Goal: Information Seeking & Learning: Learn about a topic

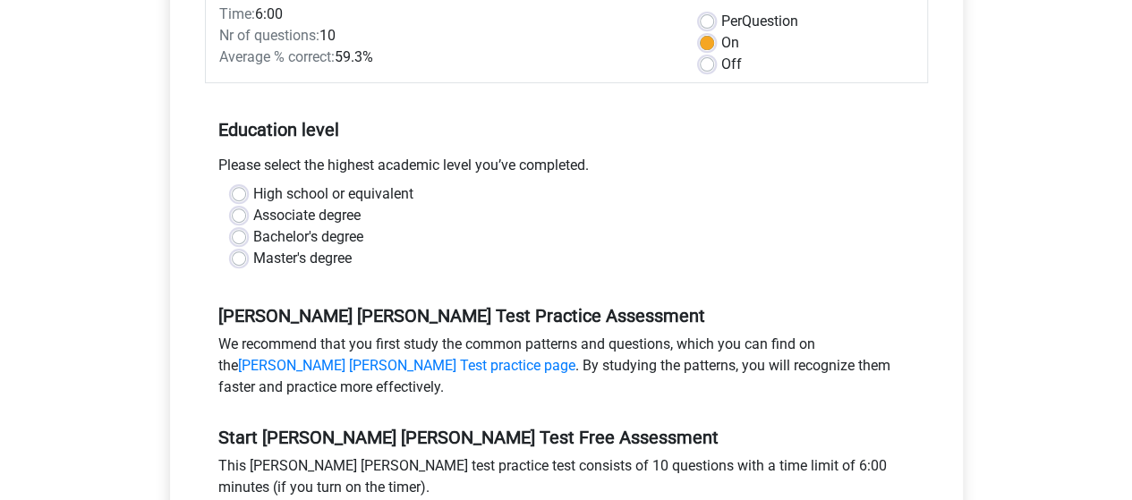
scroll to position [286, 0]
click at [324, 227] on label "Bachelor's degree" at bounding box center [308, 237] width 110 height 21
click at [246, 227] on input "Bachelor's degree" at bounding box center [239, 236] width 14 height 18
radio input "true"
click at [419, 285] on div "Watson Glaser Test Practice Assessment We recommend that you first study the co…" at bounding box center [566, 346] width 723 height 122
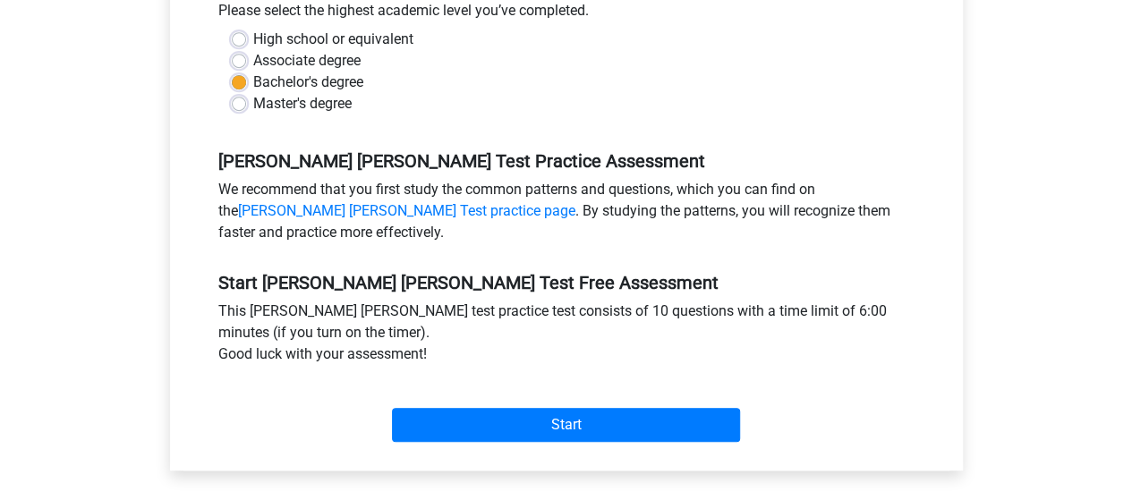
scroll to position [466, 0]
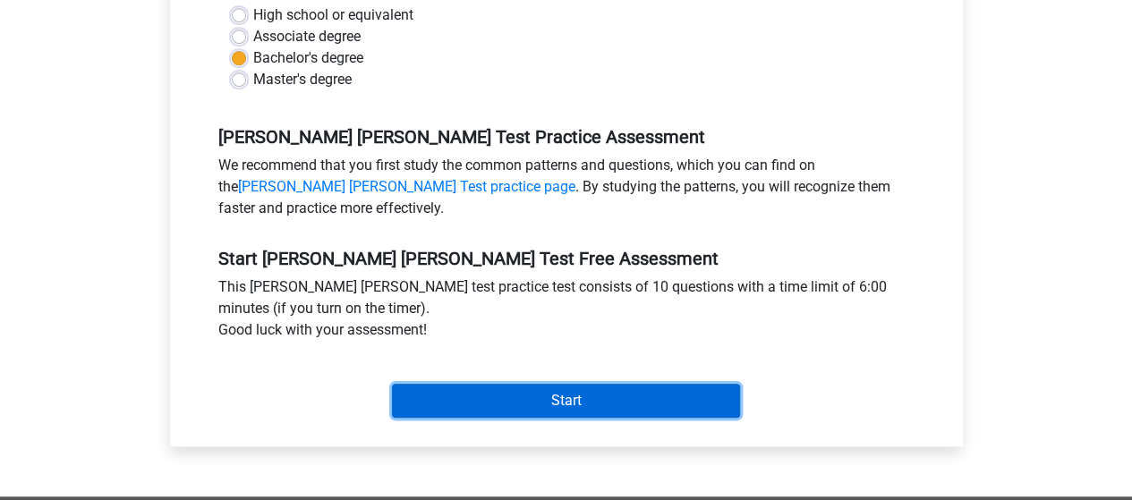
click at [528, 384] on input "Start" at bounding box center [566, 401] width 348 height 34
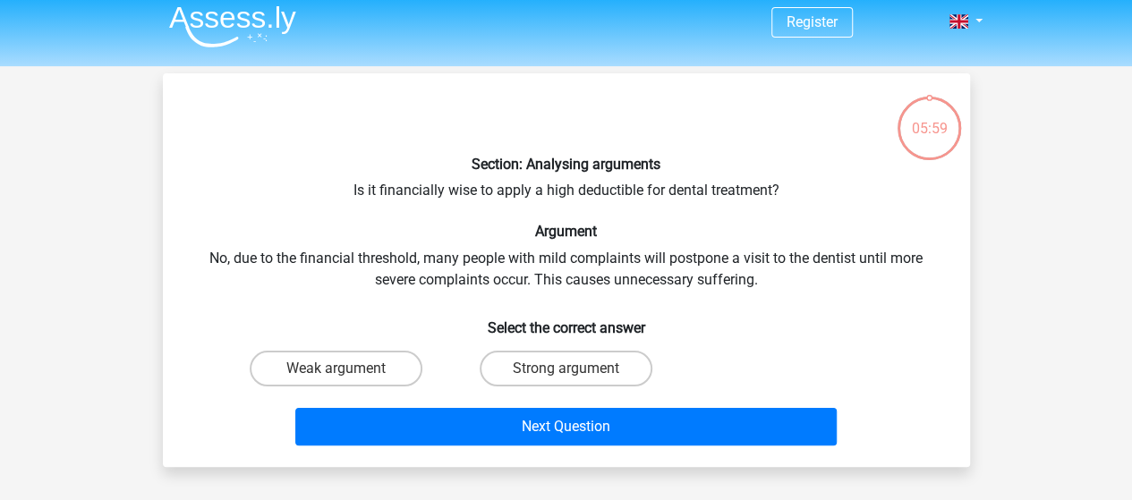
scroll to position [10, 0]
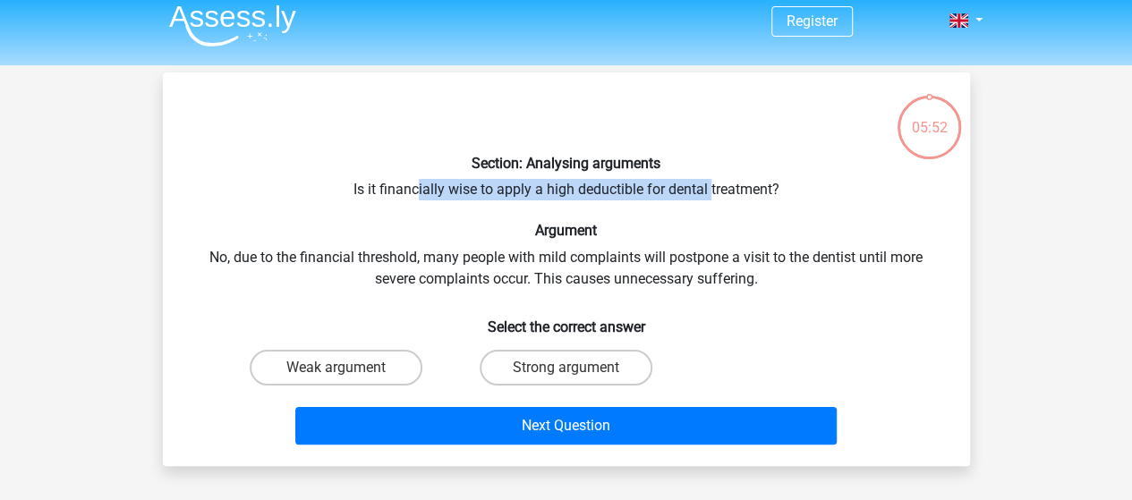
drag, startPoint x: 415, startPoint y: 190, endPoint x: 714, endPoint y: 190, distance: 299.0
click at [714, 190] on div "Section: Analysing arguments Is it financially wise to apply a high deductible …" at bounding box center [566, 269] width 793 height 365
click at [740, 188] on div "Section: Analysing arguments Is it financially wise to apply a high deductible …" at bounding box center [566, 269] width 793 height 365
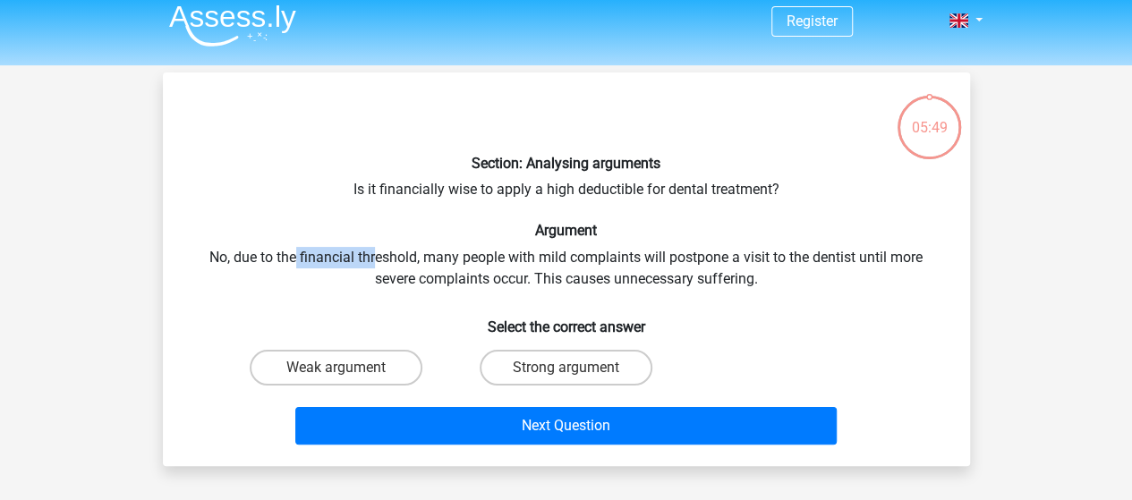
drag, startPoint x: 294, startPoint y: 257, endPoint x: 374, endPoint y: 260, distance: 79.7
click at [374, 260] on div "Section: Analysing arguments Is it financially wise to apply a high deductible …" at bounding box center [566, 269] width 793 height 365
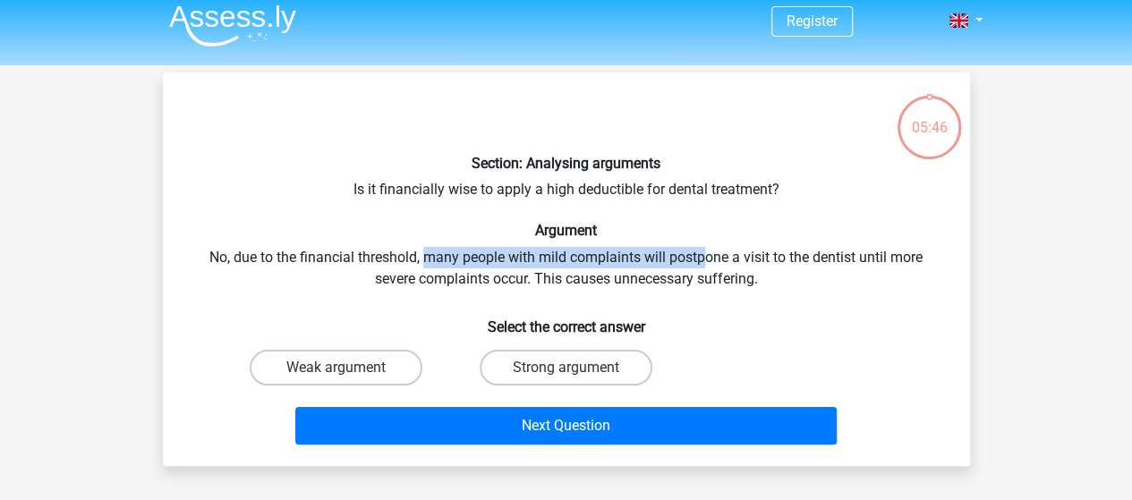
drag, startPoint x: 423, startPoint y: 260, endPoint x: 701, endPoint y: 257, distance: 277.5
click at [701, 257] on div "Section: Analysing arguments Is it financially wise to apply a high deductible …" at bounding box center [566, 269] width 793 height 365
click at [453, 252] on div "Section: Analysing arguments Is it financially wise to apply a high deductible …" at bounding box center [566, 269] width 793 height 365
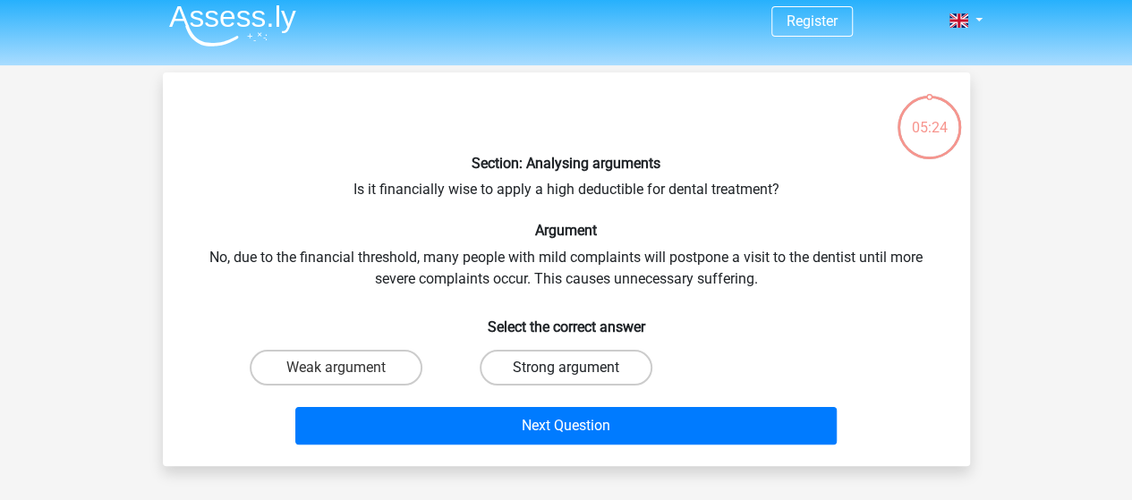
click at [544, 367] on label "Strong argument" at bounding box center [566, 368] width 173 height 36
click at [566, 368] on input "Strong argument" at bounding box center [572, 374] width 12 height 12
radio input "true"
click at [381, 376] on label "Weak argument" at bounding box center [336, 368] width 173 height 36
click at [347, 376] on input "Weak argument" at bounding box center [342, 374] width 12 height 12
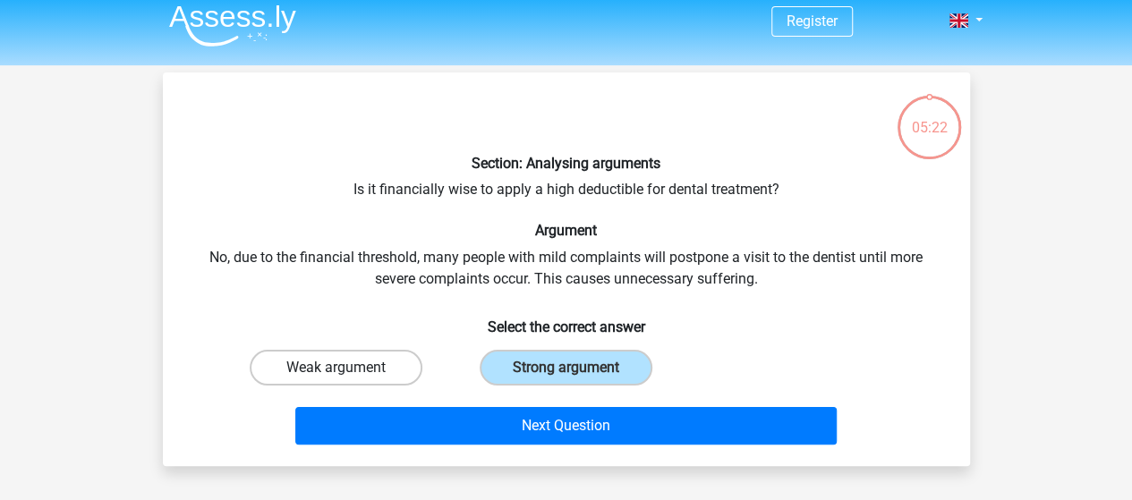
radio input "true"
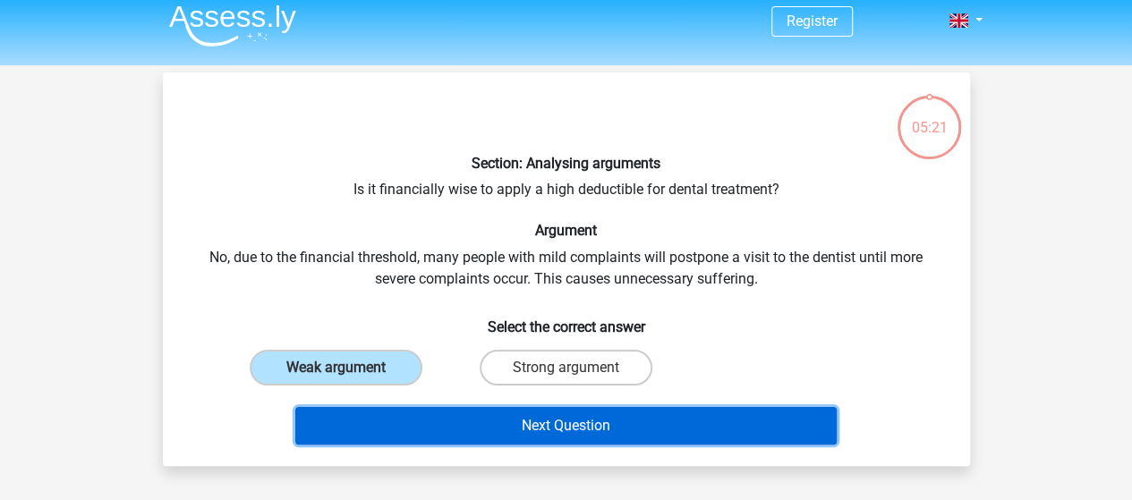
click at [475, 420] on button "Next Question" at bounding box center [566, 426] width 542 height 38
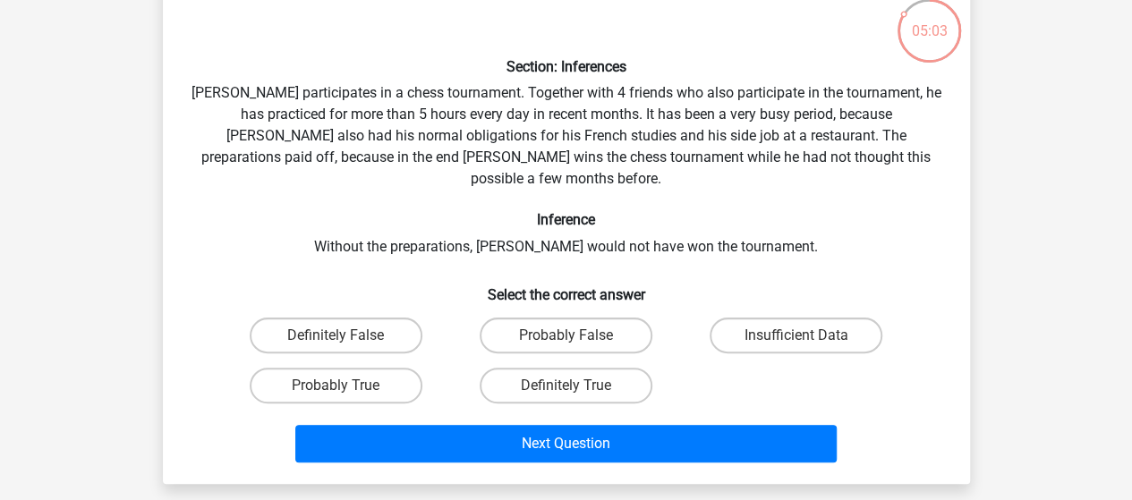
scroll to position [107, 0]
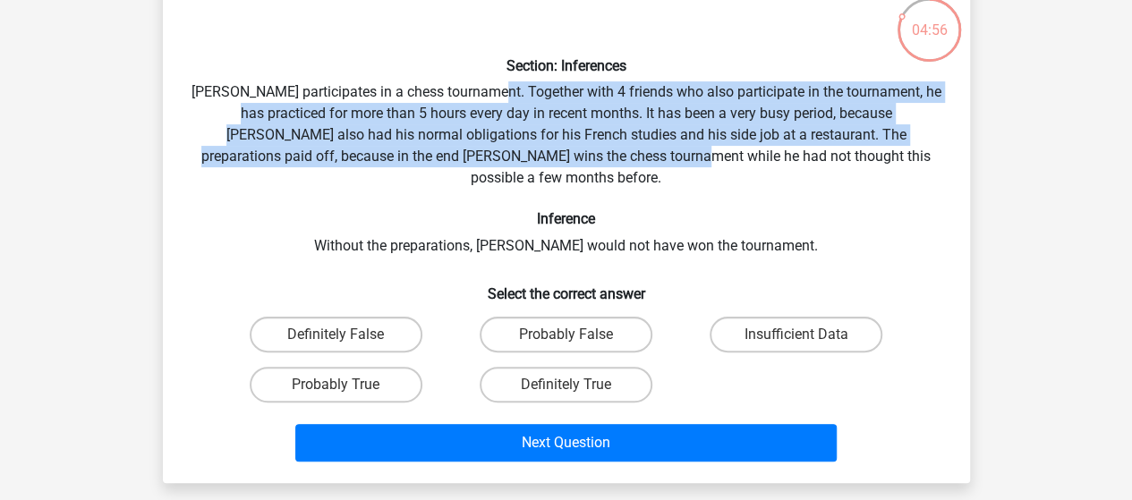
drag, startPoint x: 507, startPoint y: 94, endPoint x: 621, endPoint y: 158, distance: 131.5
click at [621, 158] on div "Section: Inferences Pablo participates in a chess tournament. Together with 4 f…" at bounding box center [566, 229] width 793 height 480
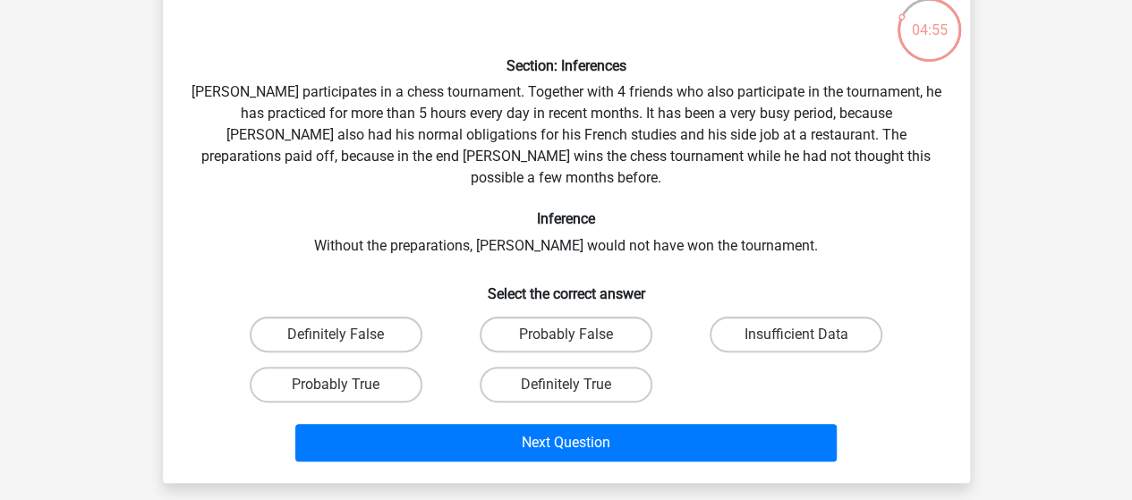
click at [684, 155] on div "Section: Inferences Pablo participates in a chess tournament. Together with 4 f…" at bounding box center [566, 229] width 793 height 480
click at [770, 317] on label "Insufficient Data" at bounding box center [796, 335] width 173 height 36
click at [797, 335] on input "Insufficient Data" at bounding box center [803, 341] width 12 height 12
radio input "true"
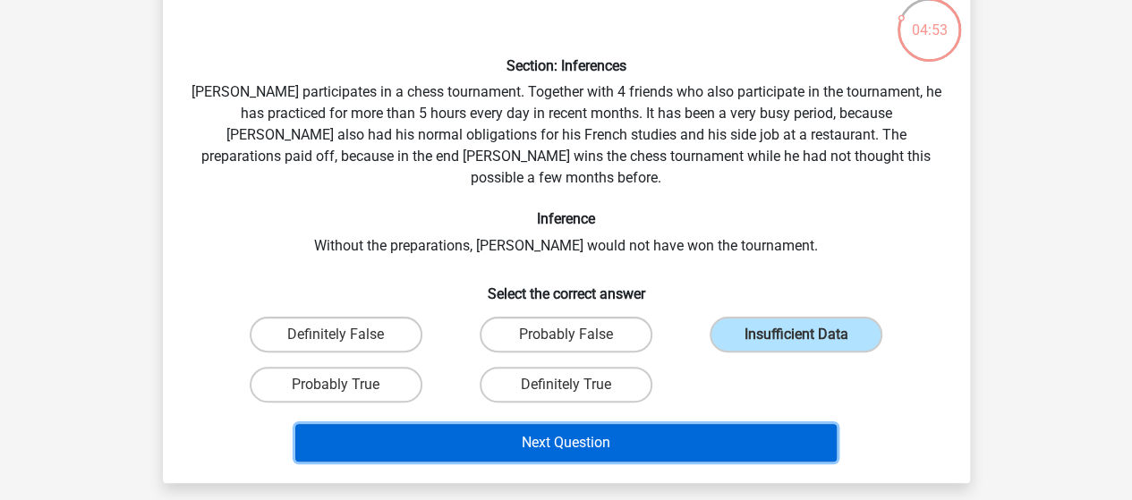
click at [627, 424] on button "Next Question" at bounding box center [566, 443] width 542 height 38
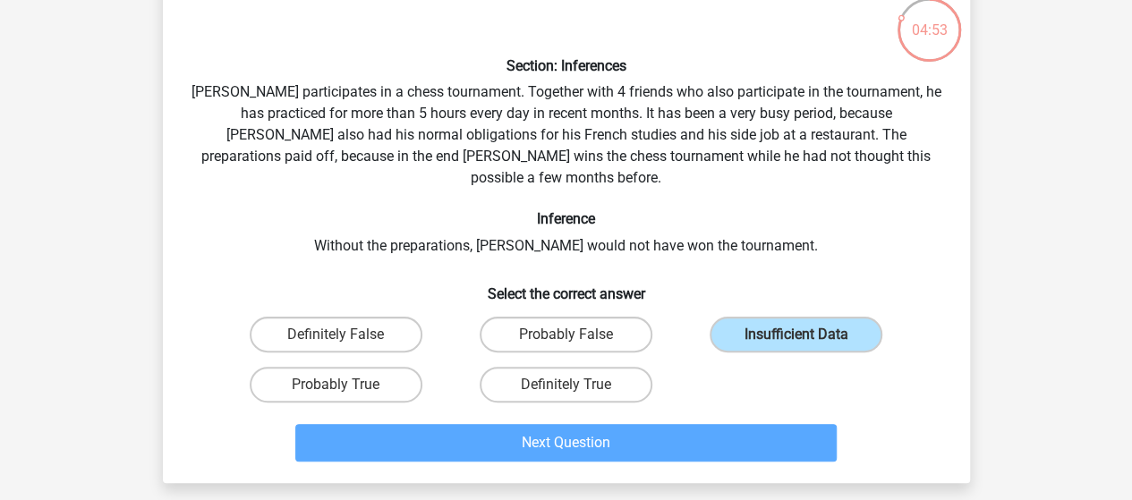
scroll to position [82, 0]
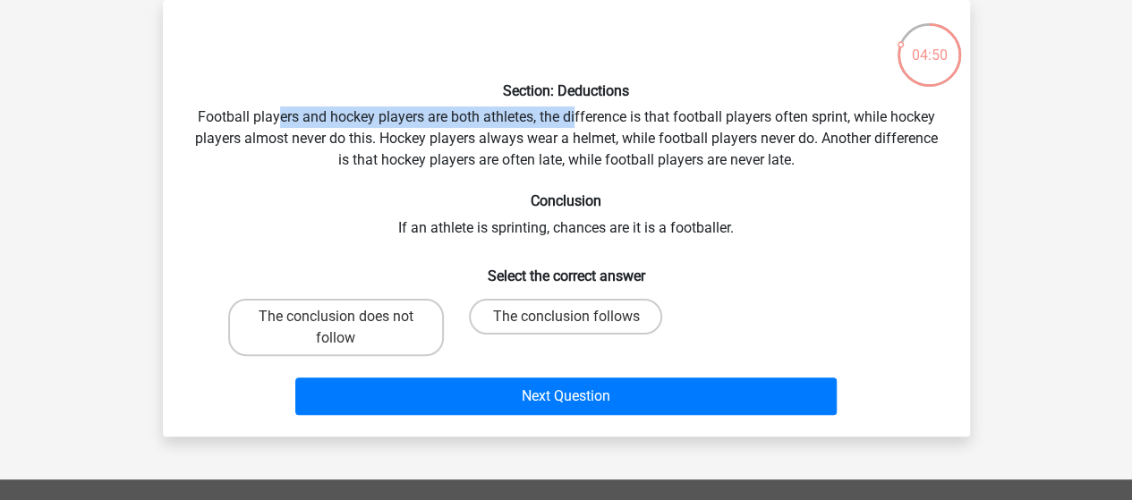
drag, startPoint x: 276, startPoint y: 109, endPoint x: 572, endPoint y: 124, distance: 296.7
click at [572, 124] on div "Section: Deductions Football players and hockey players are both athletes, the …" at bounding box center [566, 218] width 793 height 408
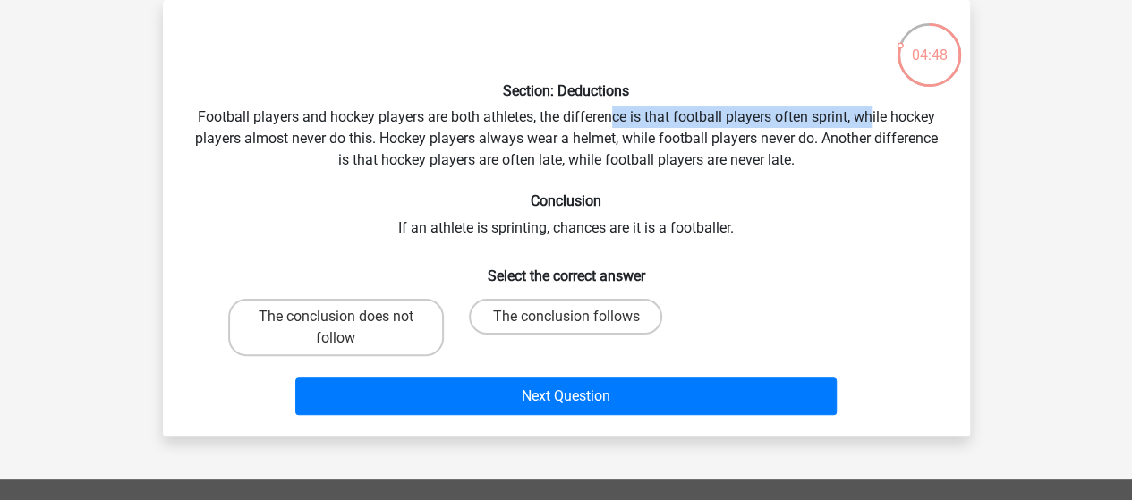
drag, startPoint x: 677, startPoint y: 112, endPoint x: 926, endPoint y: 130, distance: 249.5
click at [888, 125] on div "Section: Deductions Football players and hockey players are both athletes, the …" at bounding box center [566, 218] width 793 height 408
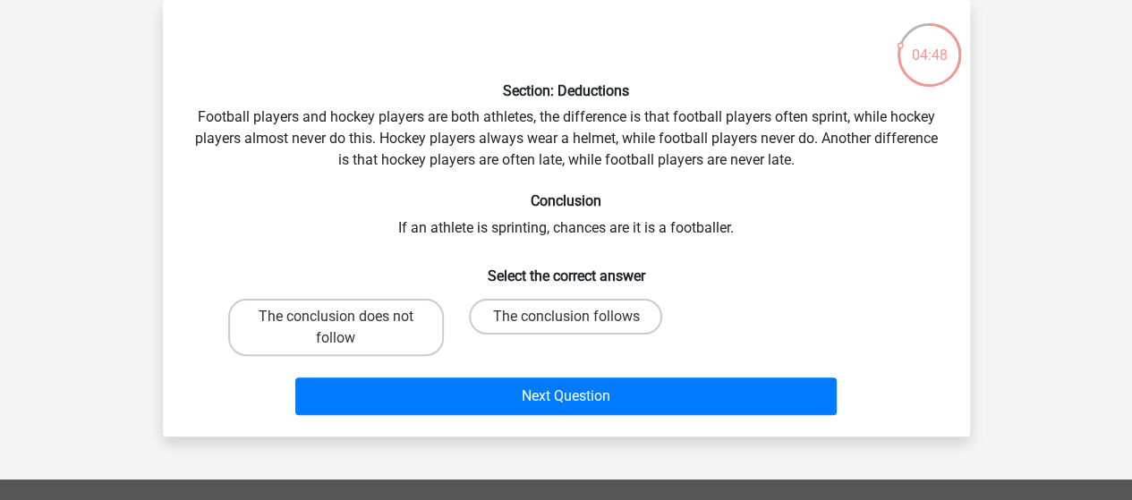
click at [913, 132] on div "Section: Deductions Football players and hockey players are both athletes, the …" at bounding box center [566, 218] width 793 height 408
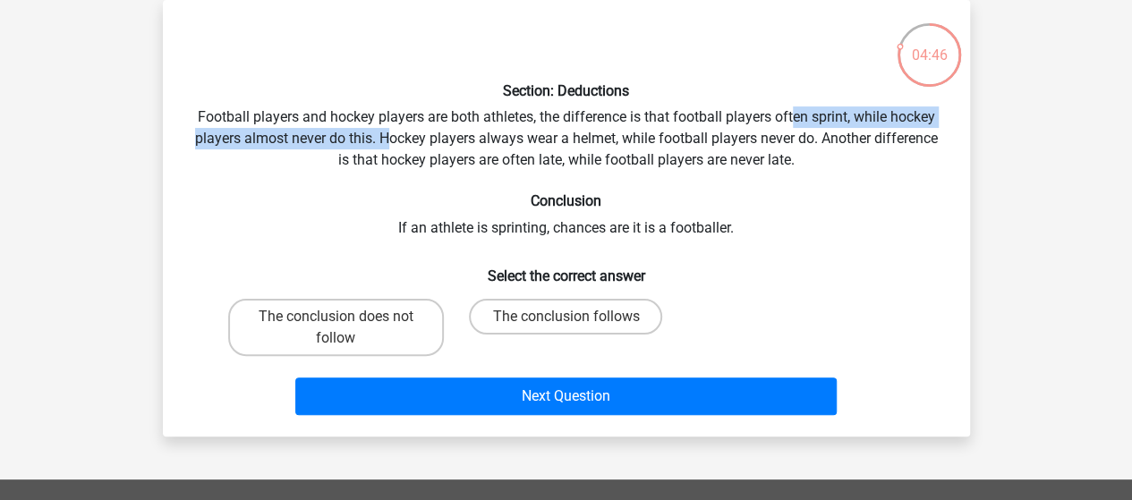
drag, startPoint x: 793, startPoint y: 121, endPoint x: 390, endPoint y: 146, distance: 403.6
click at [389, 146] on div "Section: Deductions Football players and hockey players are both athletes, the …" at bounding box center [566, 218] width 793 height 408
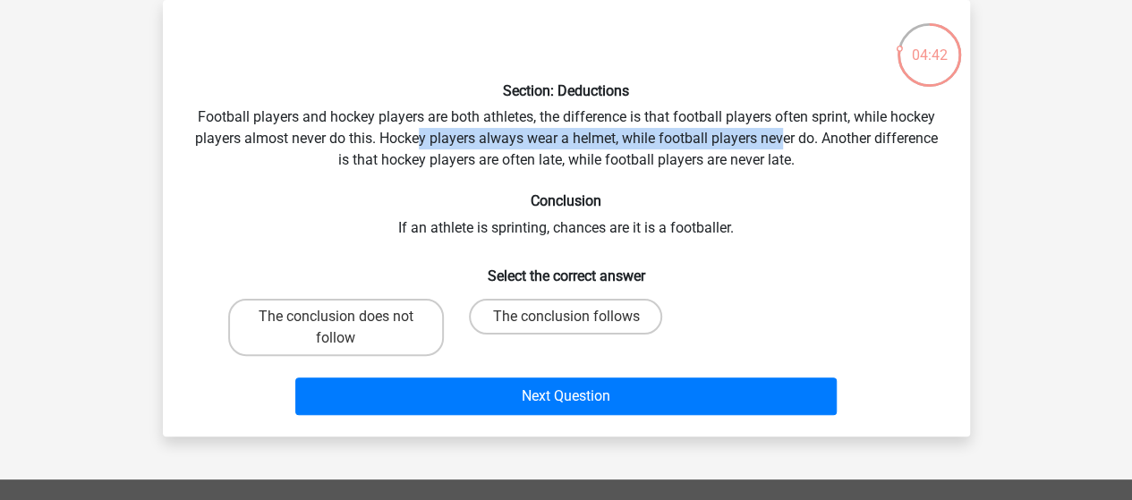
drag, startPoint x: 415, startPoint y: 135, endPoint x: 789, endPoint y: 136, distance: 373.3
click at [788, 136] on div "Section: Deductions Football players and hockey players are both athletes, the …" at bounding box center [566, 218] width 793 height 408
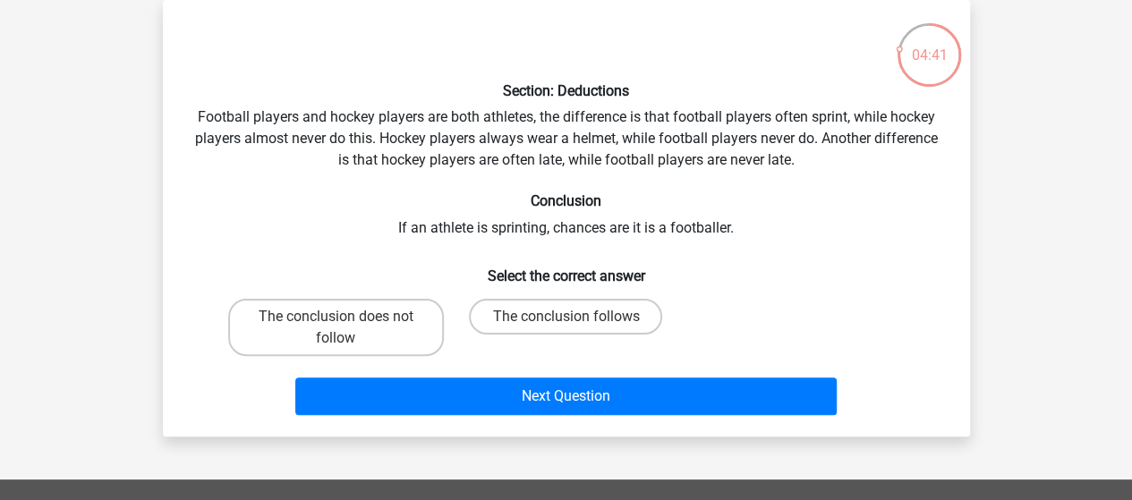
click at [811, 140] on div "Section: Deductions Football players and hockey players are both athletes, the …" at bounding box center [566, 218] width 793 height 408
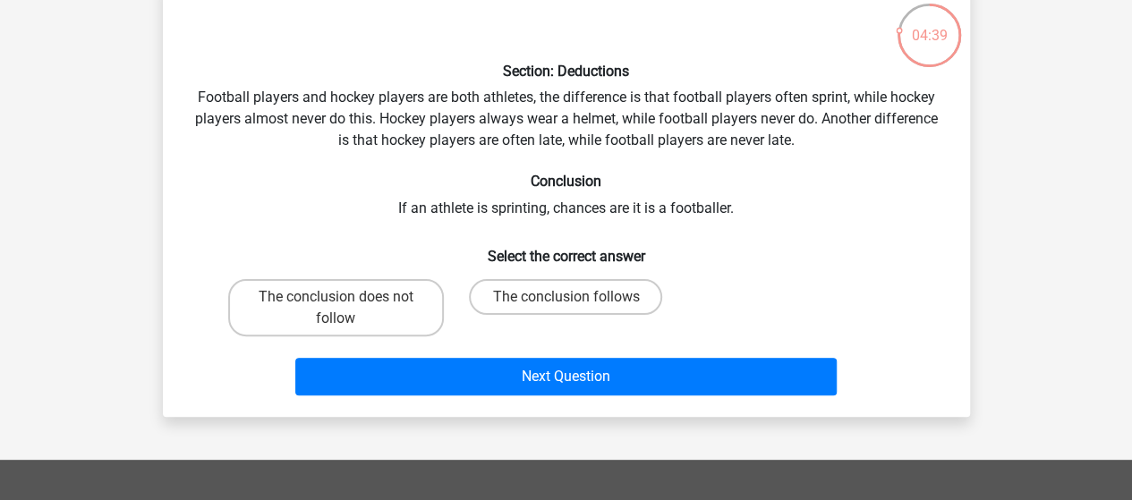
scroll to position [108, 0]
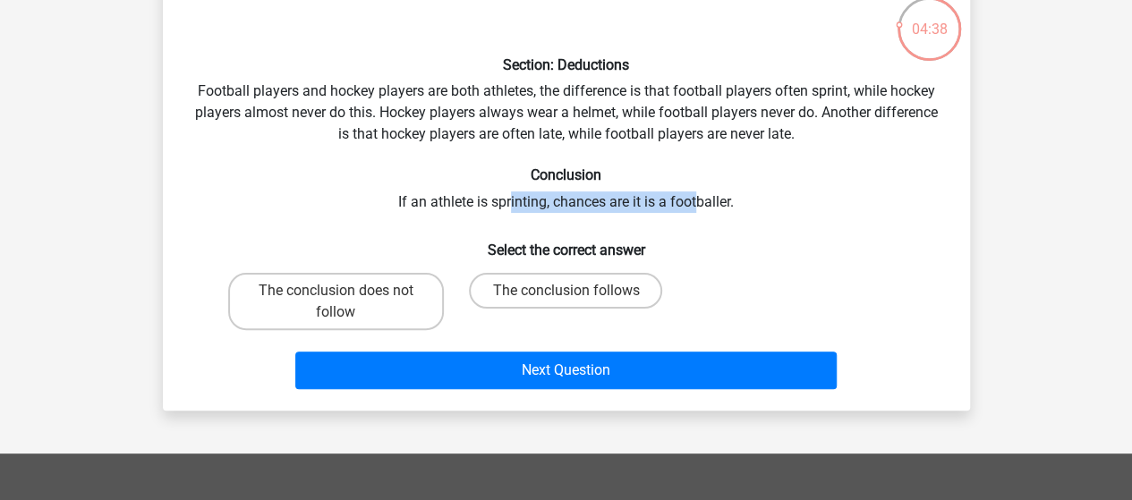
drag, startPoint x: 508, startPoint y: 206, endPoint x: 705, endPoint y: 203, distance: 196.9
click at [705, 203] on div "Section: Deductions Football players and hockey players are both athletes, the …" at bounding box center [566, 192] width 793 height 408
click at [726, 201] on div "Section: Deductions Football players and hockey players are both athletes, the …" at bounding box center [566, 192] width 793 height 408
click at [344, 299] on input "The conclusion does not follow" at bounding box center [342, 297] width 12 height 12
radio input "true"
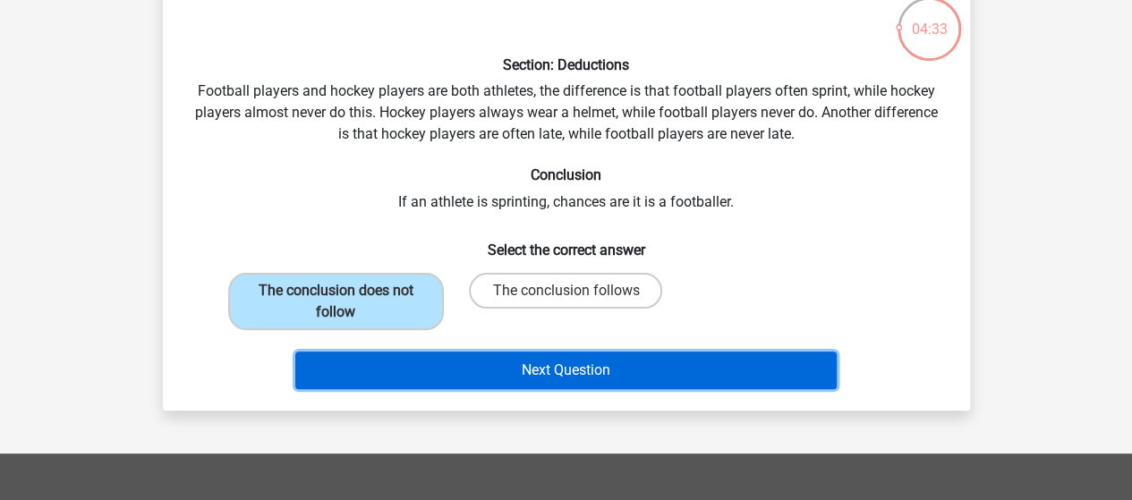
click at [516, 366] on button "Next Question" at bounding box center [566, 371] width 542 height 38
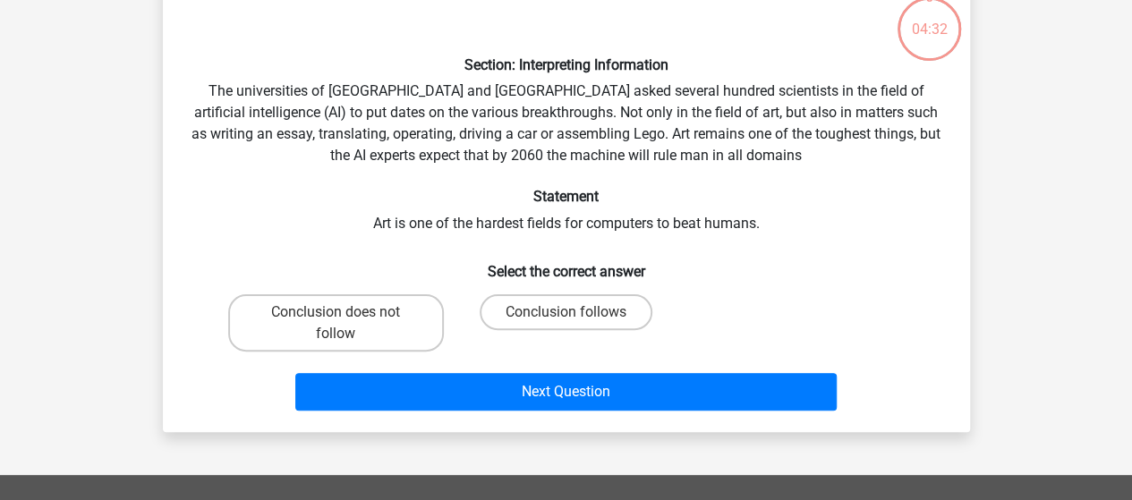
scroll to position [82, 0]
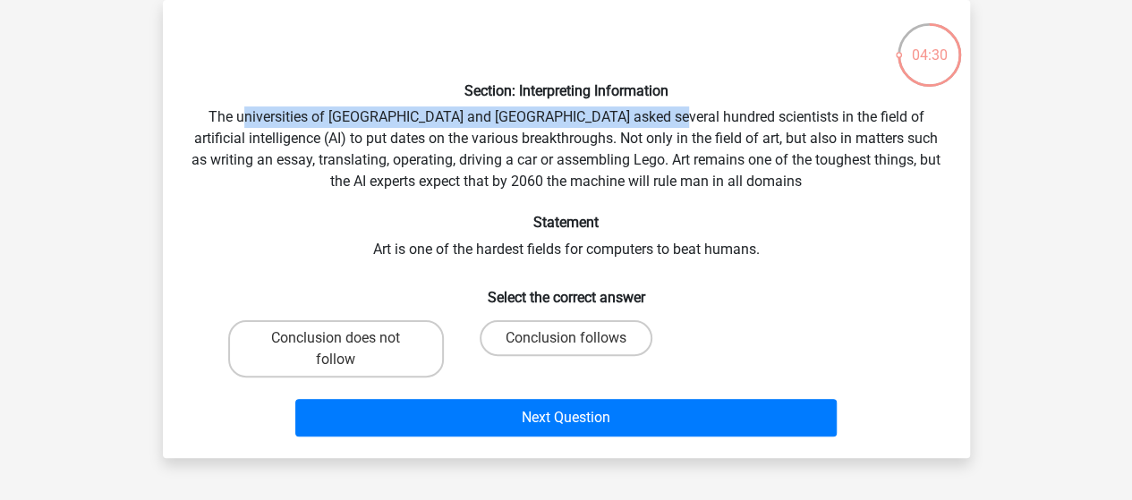
drag, startPoint x: 251, startPoint y: 117, endPoint x: 641, endPoint y: 121, distance: 390.3
click at [641, 121] on div "Section: Interpreting Information The universities of Oxford and Yale asked sev…" at bounding box center [566, 229] width 793 height 430
click at [634, 123] on div "Section: Interpreting Information The universities of Oxford and Yale asked sev…" at bounding box center [566, 229] width 793 height 430
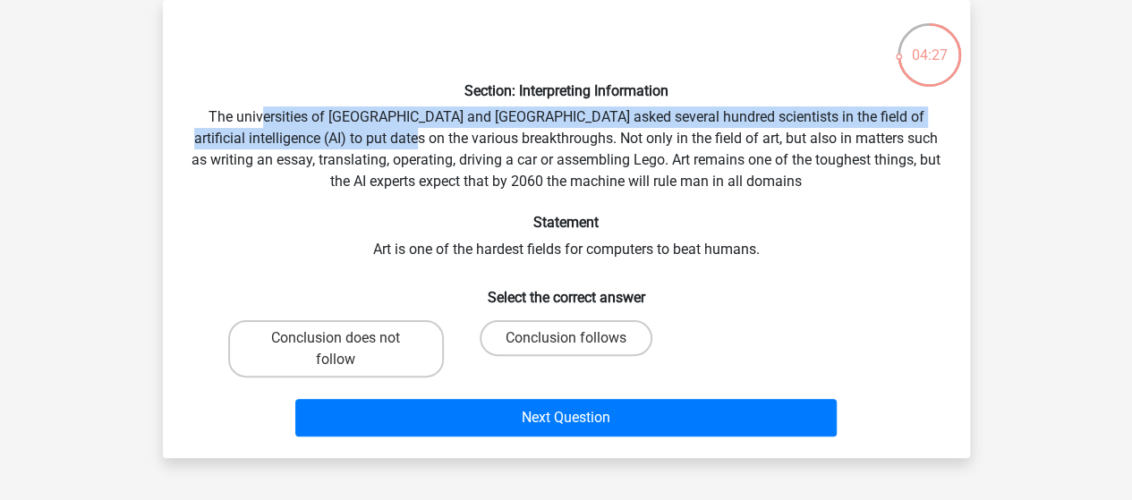
drag, startPoint x: 303, startPoint y: 133, endPoint x: 409, endPoint y: 131, distance: 105.7
click at [409, 131] on div "Section: Interpreting Information The universities of Oxford and Yale asked sev…" at bounding box center [566, 229] width 793 height 430
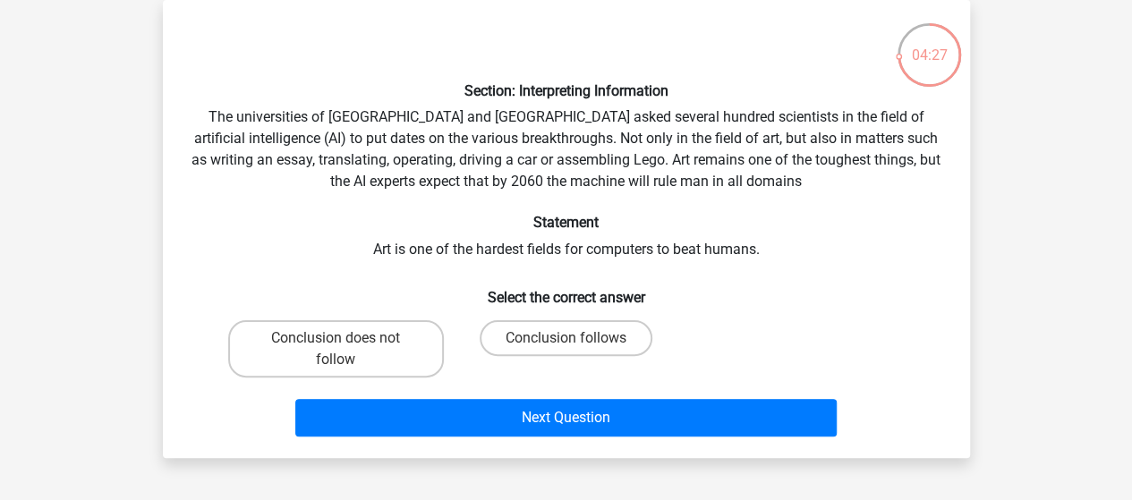
click at [443, 135] on div "Section: Interpreting Information The universities of Oxford and Yale asked sev…" at bounding box center [566, 229] width 793 height 430
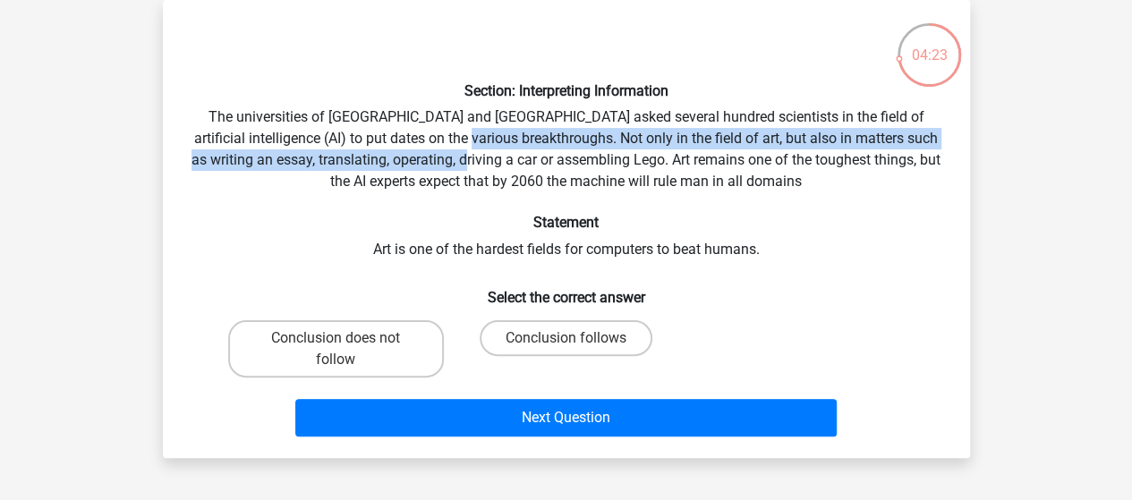
drag, startPoint x: 472, startPoint y: 136, endPoint x: 521, endPoint y: 158, distance: 54.1
click at [515, 158] on div "Section: Interpreting Information The universities of Oxford and Yale asked sev…" at bounding box center [566, 229] width 793 height 430
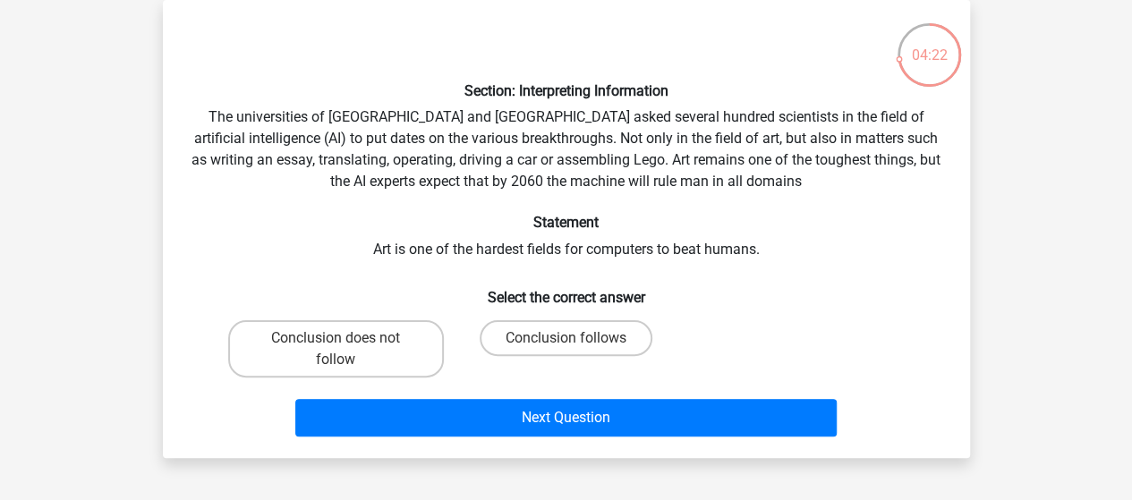
click at [584, 156] on div "Section: Interpreting Information The universities of Oxford and Yale asked sev…" at bounding box center [566, 229] width 793 height 430
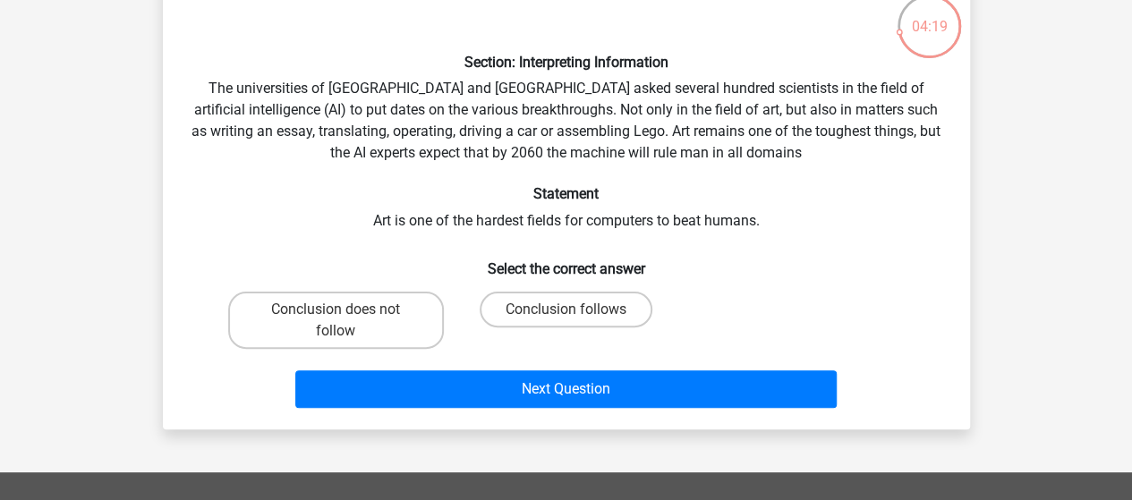
scroll to position [112, 0]
